Goal: Information Seeking & Learning: Learn about a topic

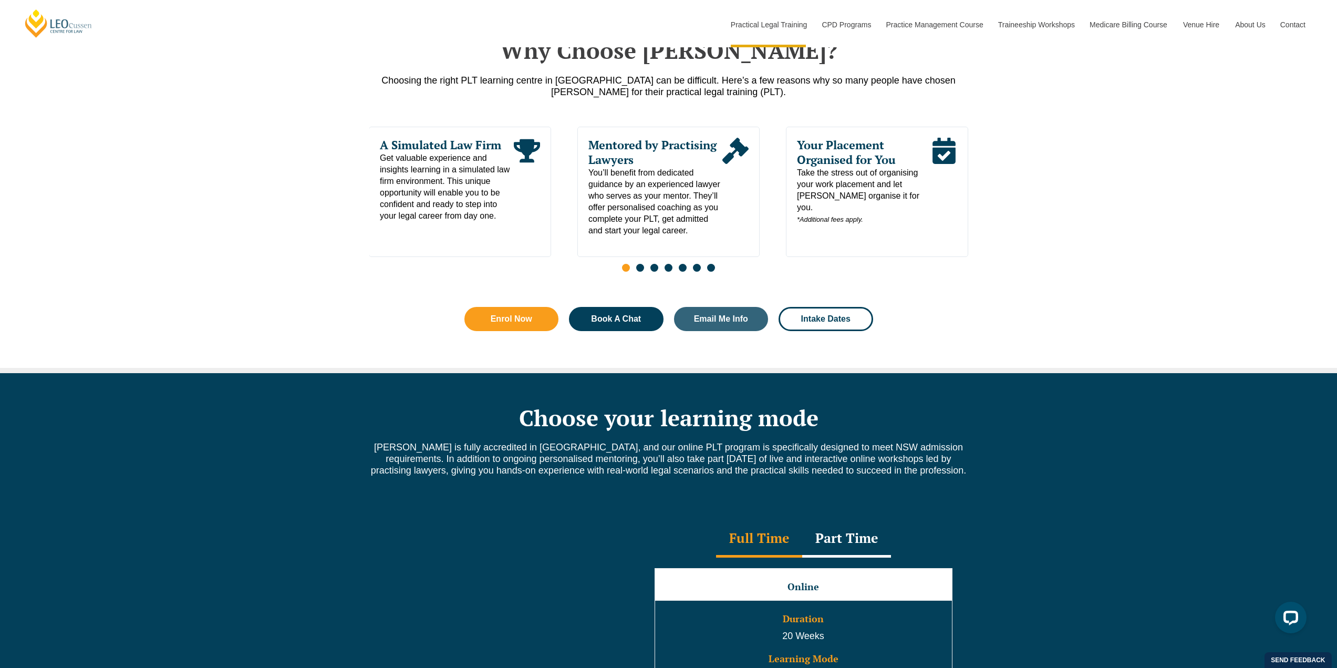
scroll to position [525, 0]
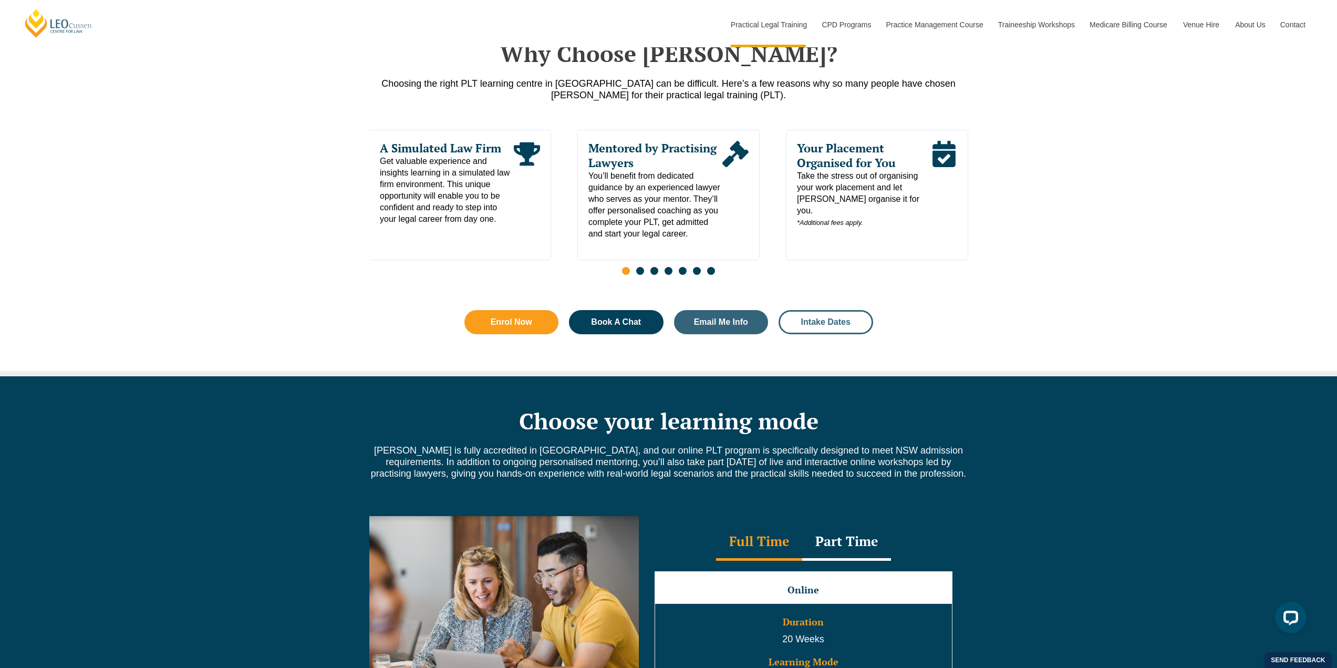
click at [830, 326] on span "Intake Dates" at bounding box center [825, 322] width 49 height 8
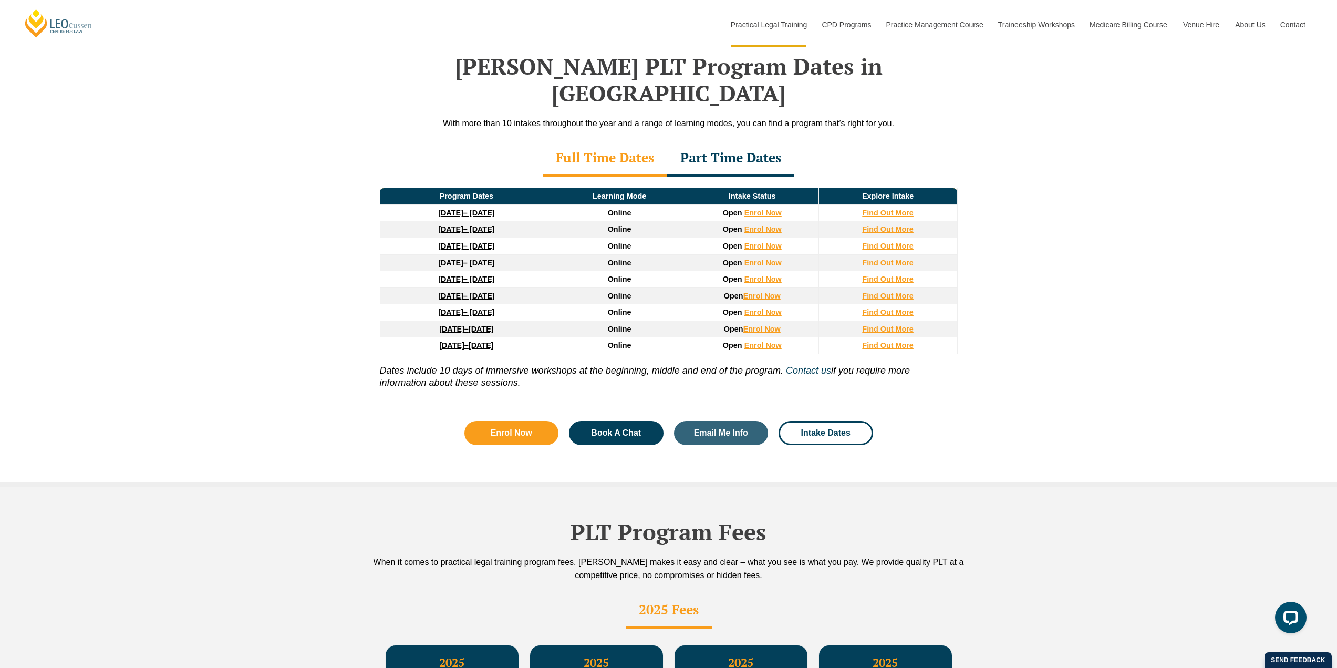
scroll to position [1516, 0]
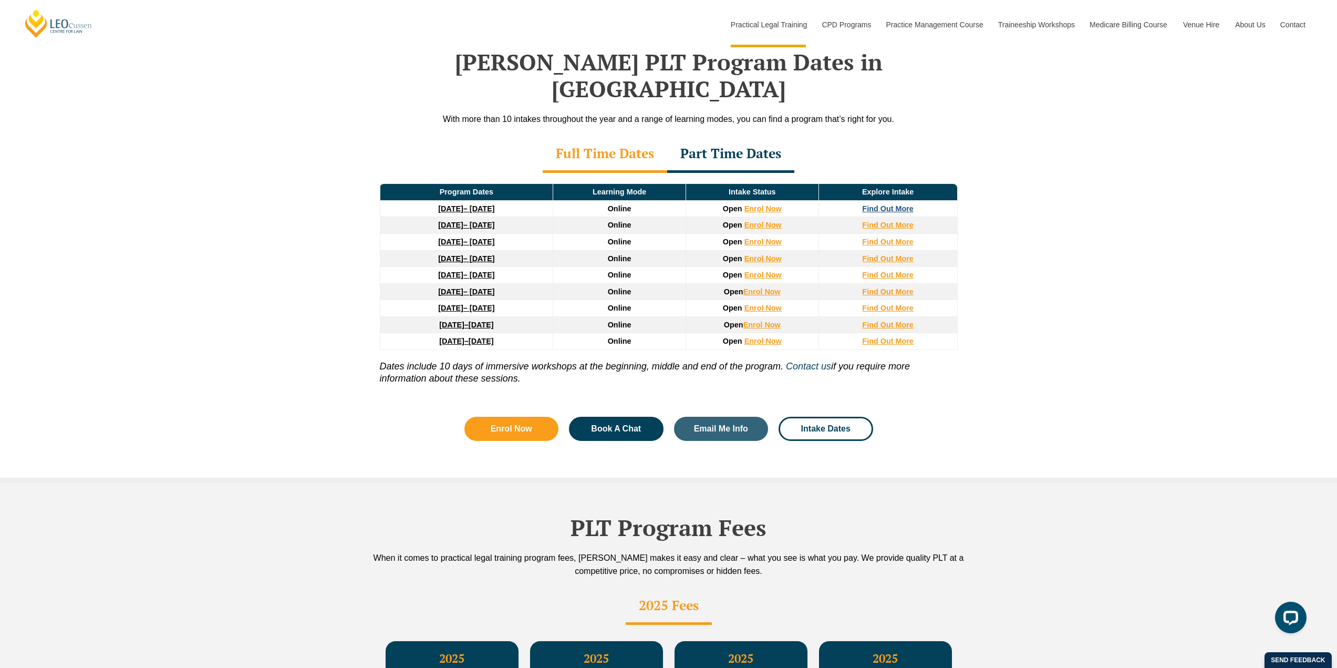
click at [897, 204] on strong "Find Out More" at bounding box center [887, 208] width 51 height 8
